Goal: Task Accomplishment & Management: Manage account settings

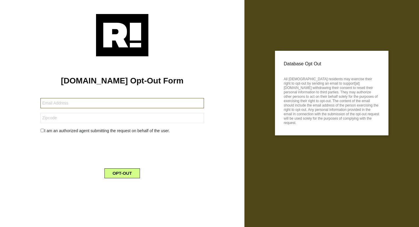
click at [98, 104] on input "text" at bounding box center [122, 103] width 164 height 10
type input "[PERSON_NAME][EMAIL_ADDRESS][PERSON_NAME][DOMAIN_NAME]"
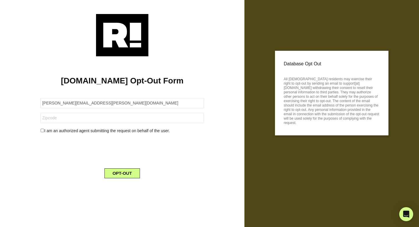
type input "12056"
click at [54, 130] on div "I am an authorized agent submitting the request on behalf of the user." at bounding box center [122, 131] width 172 height 6
click at [124, 173] on button "OPT-OUT" at bounding box center [123, 173] width 36 height 10
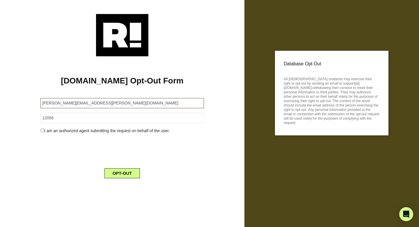
click at [82, 103] on input "[PERSON_NAME][EMAIL_ADDRESS][PERSON_NAME][DOMAIN_NAME]" at bounding box center [122, 103] width 164 height 10
type input "marianoscutter@gmail.com"
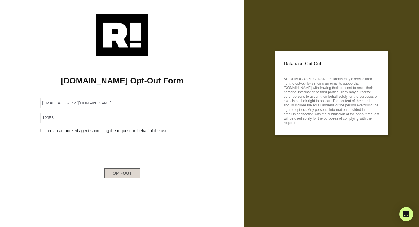
click at [124, 177] on button "OPT-OUT" at bounding box center [123, 173] width 36 height 10
